Goal: Information Seeking & Learning: Learn about a topic

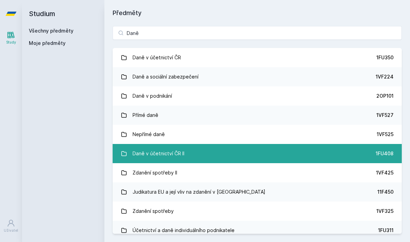
type input "Daně"
click at [169, 154] on div "Daně v účetnictví ČR II" at bounding box center [158, 154] width 52 height 14
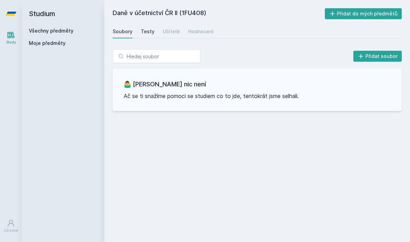
click at [148, 31] on div "Testy" at bounding box center [148, 31] width 14 height 7
click at [169, 33] on div "Učitelé" at bounding box center [171, 31] width 17 height 7
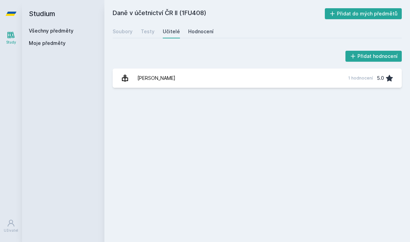
click at [195, 31] on div "Hodnocení" at bounding box center [200, 31] width 25 height 7
